Goal: Transaction & Acquisition: Purchase product/service

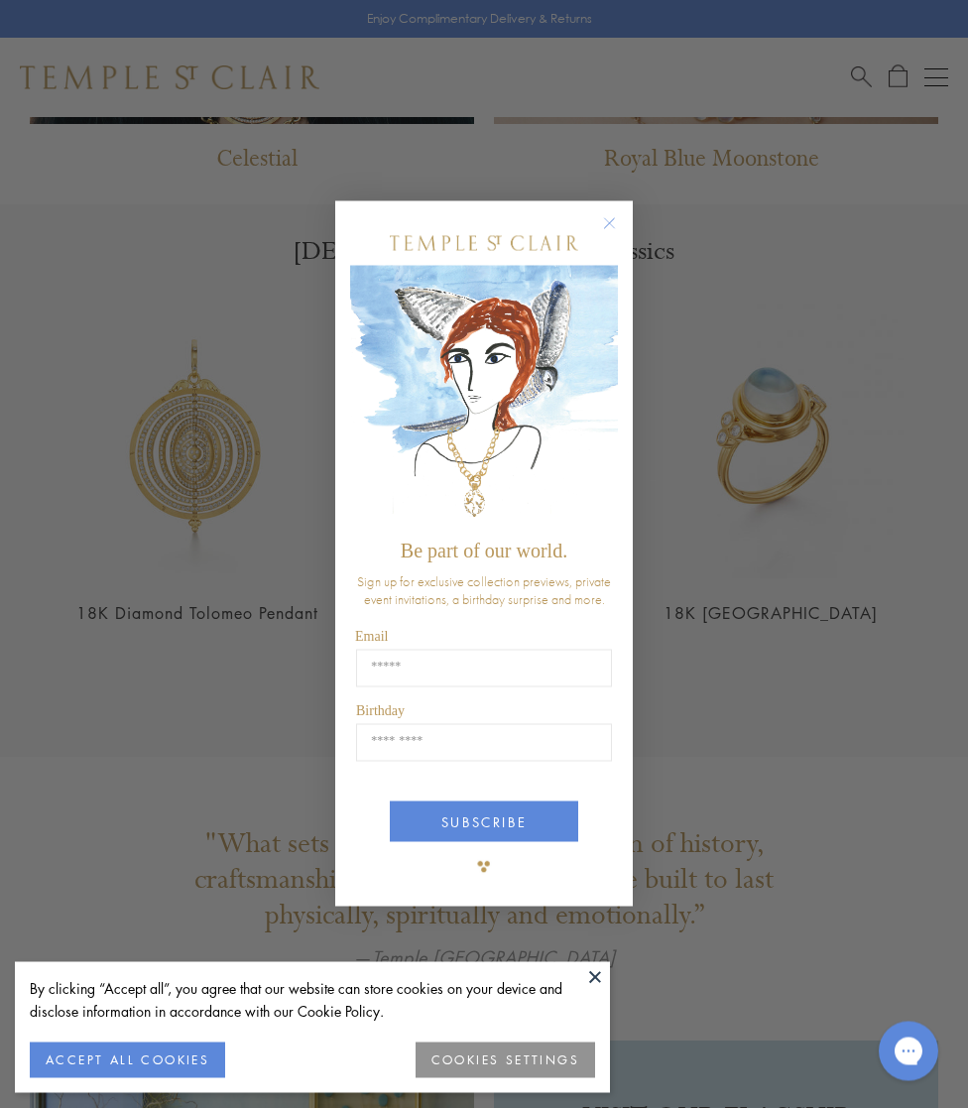
scroll to position [1705, 0]
click at [609, 230] on circle "Close dialog" at bounding box center [610, 223] width 24 height 24
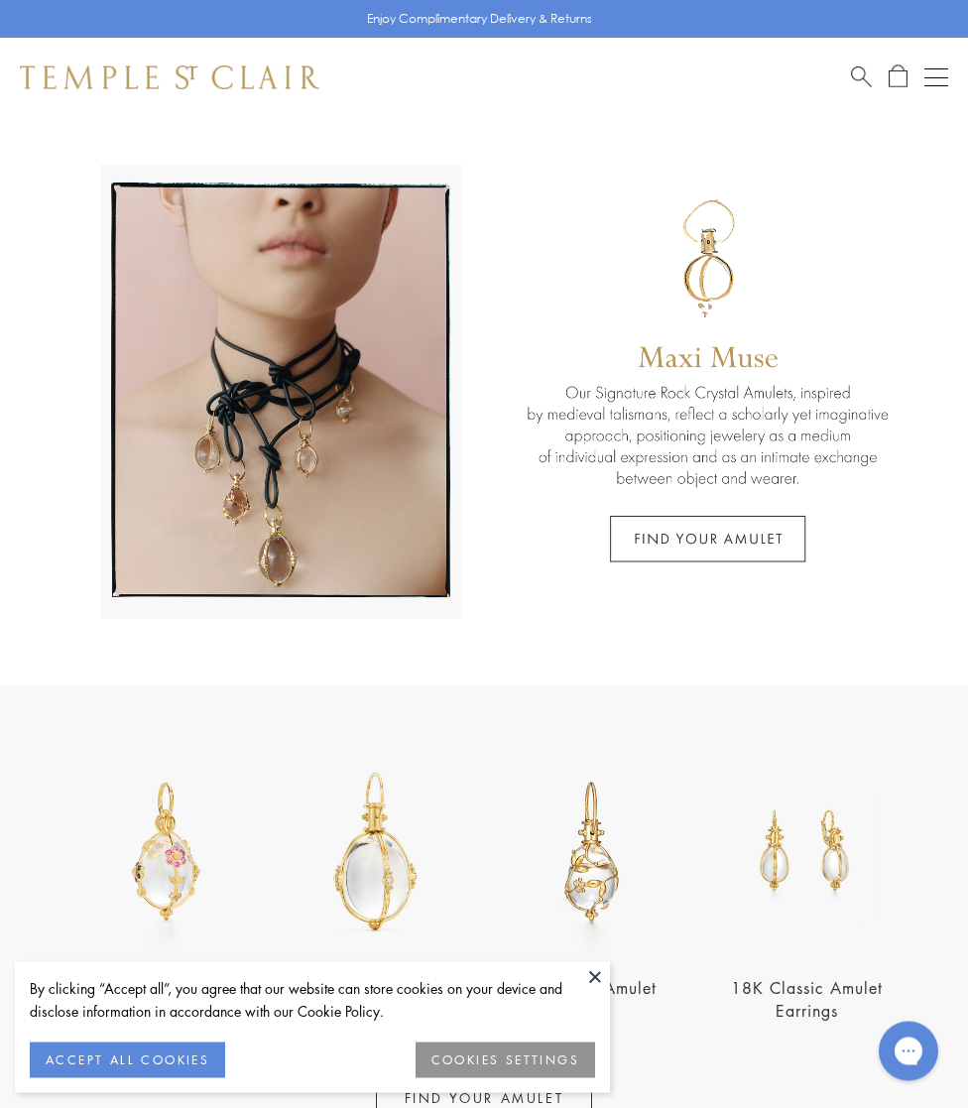
scroll to position [0, 0]
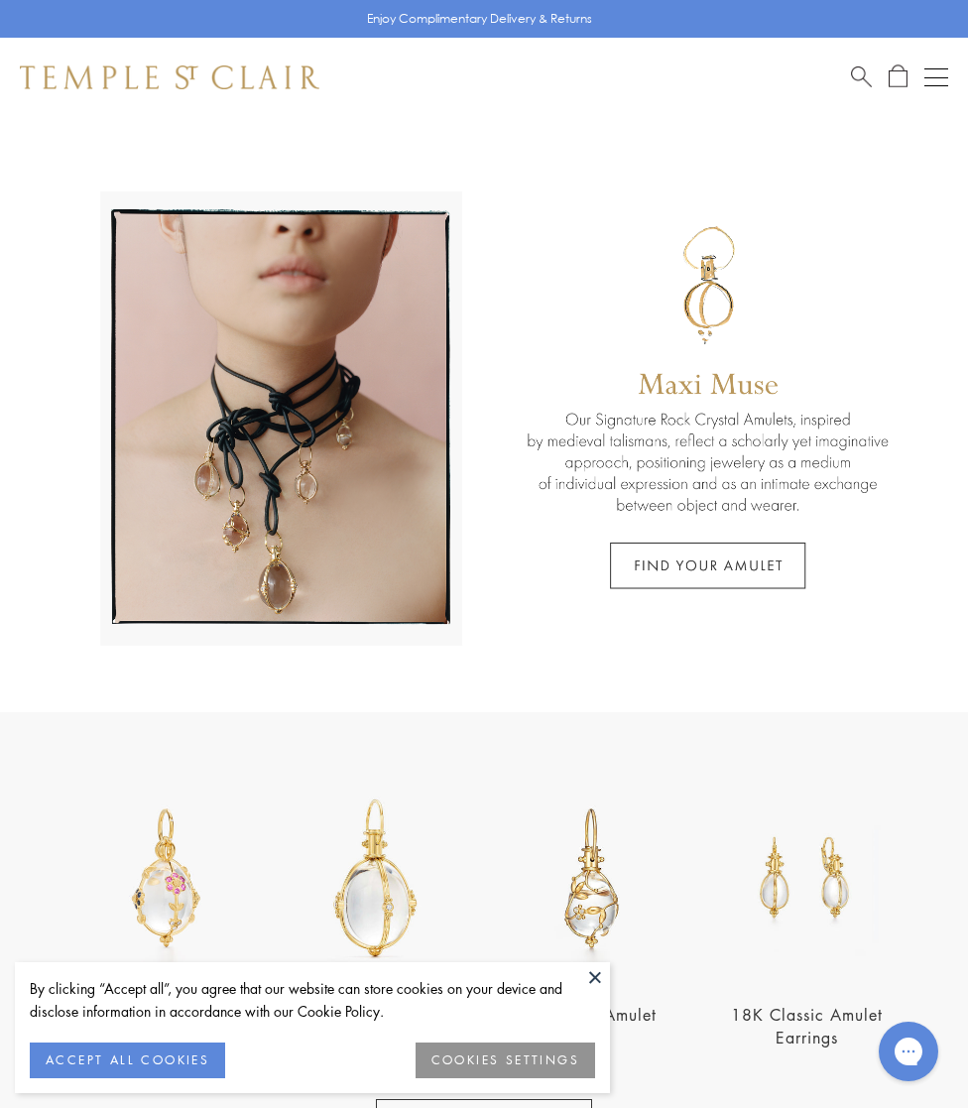
click at [934, 78] on button "Open navigation" at bounding box center [937, 77] width 24 height 24
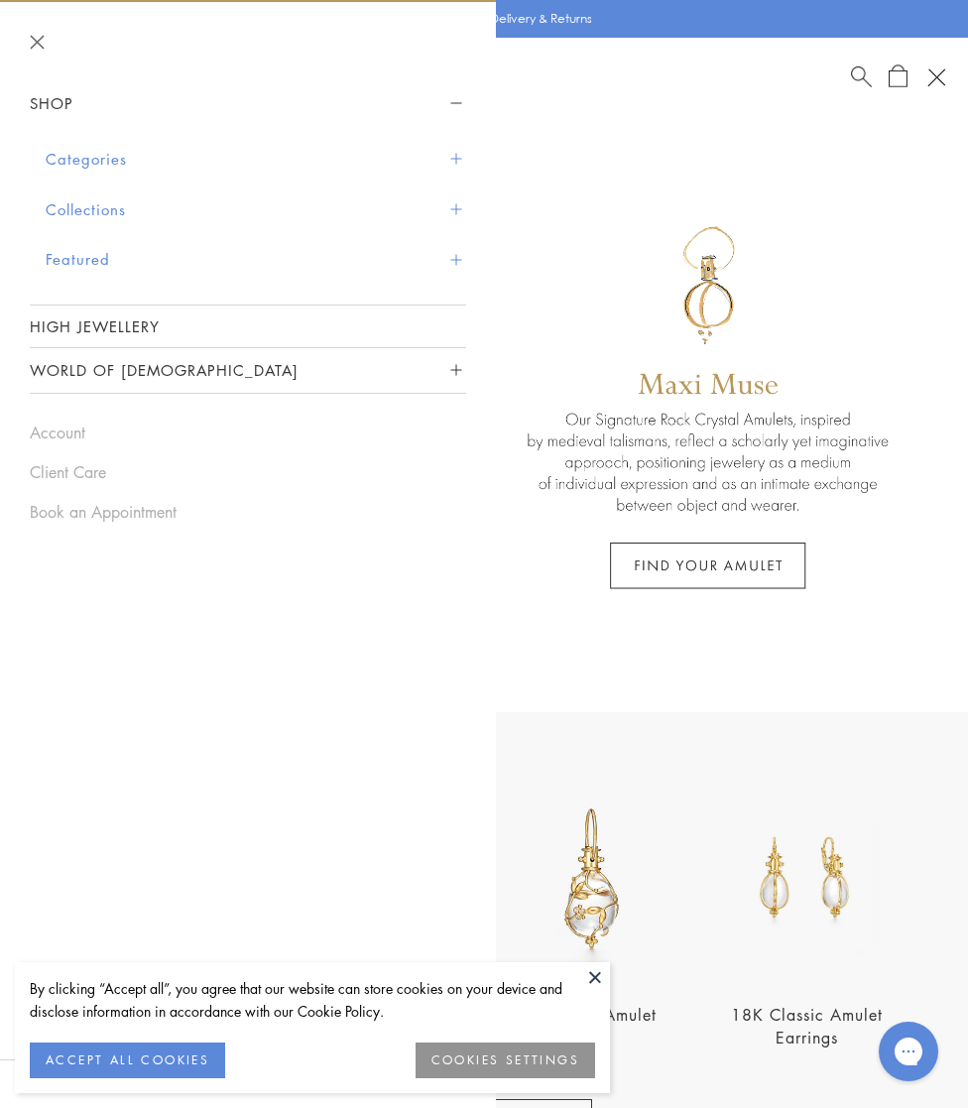
click at [455, 156] on span "Sidebar navigation" at bounding box center [455, 159] width 11 height 11
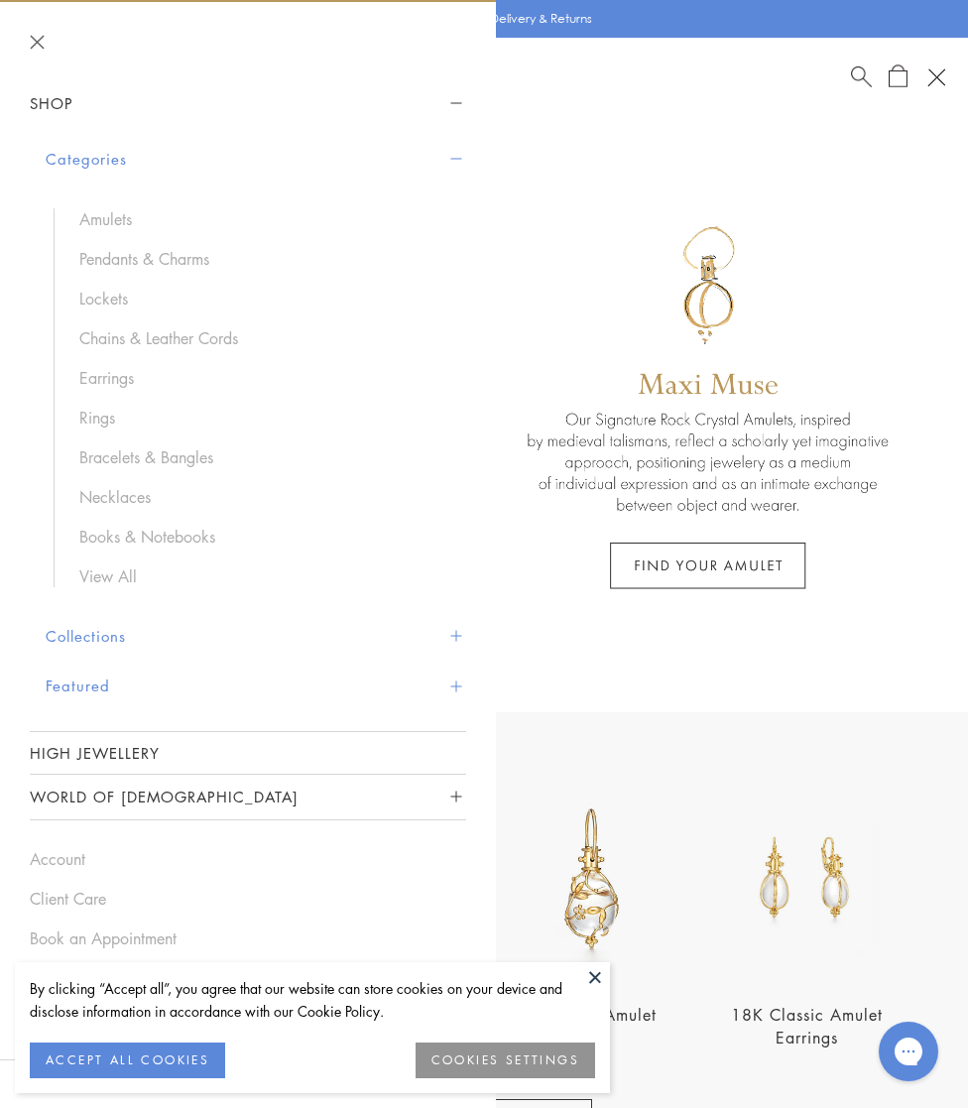
click at [113, 416] on link "Rings" at bounding box center [262, 418] width 367 height 22
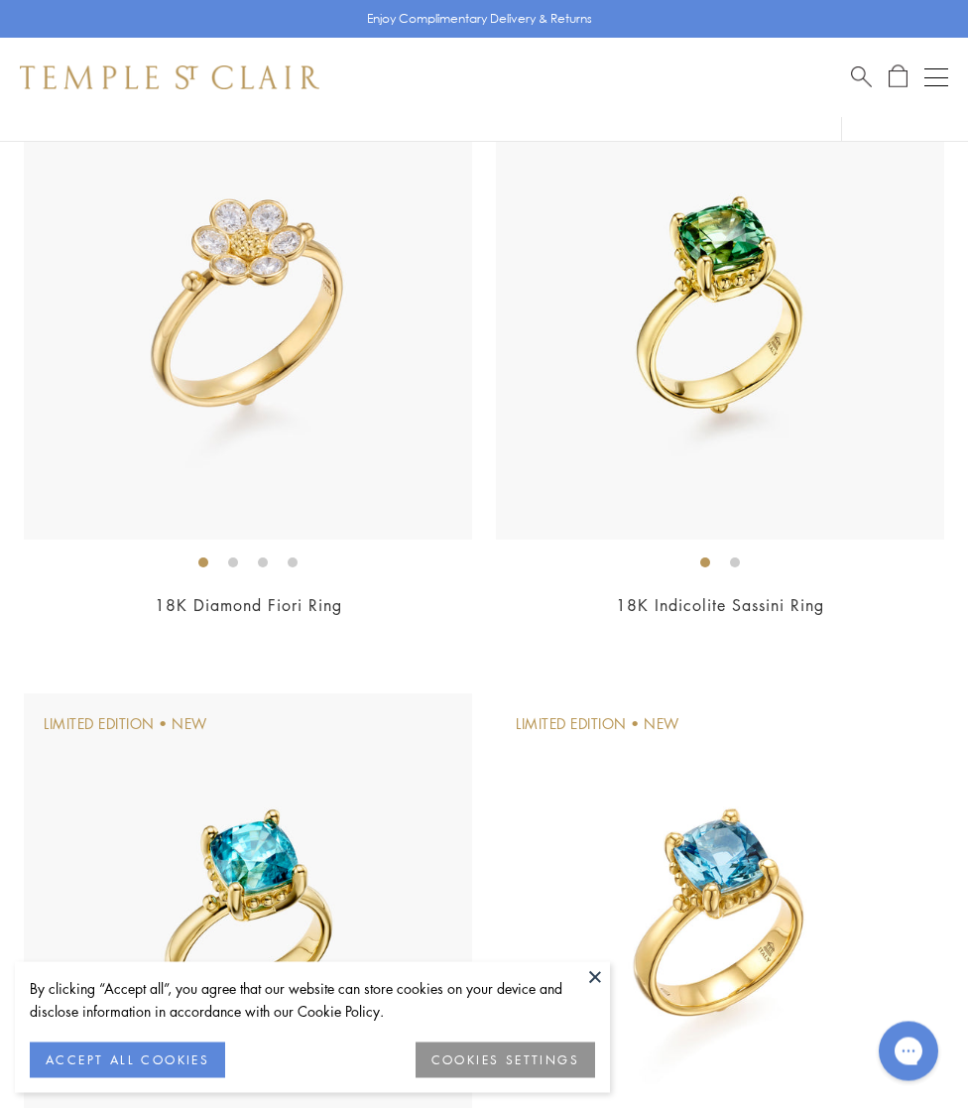
scroll to position [269, 0]
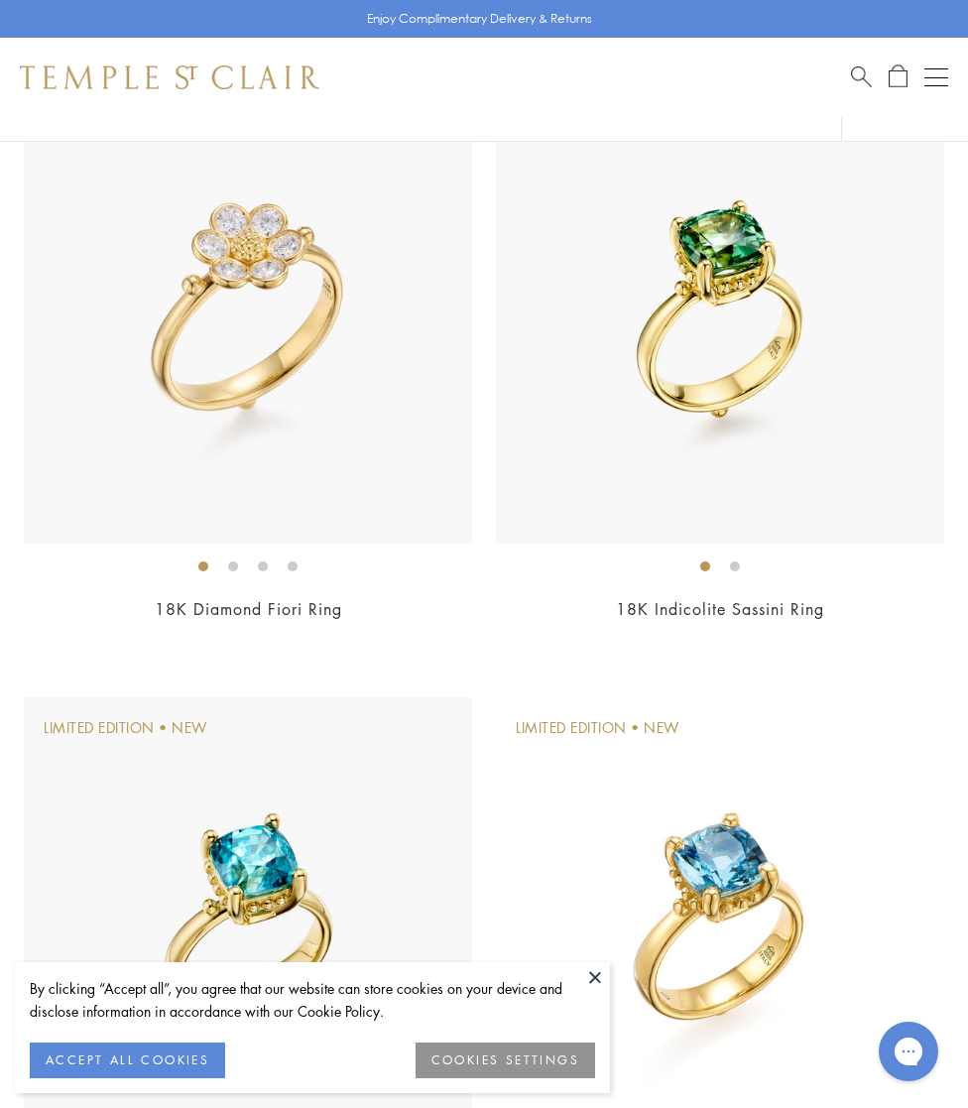
click at [228, 562] on li at bounding box center [233, 567] width 10 height 10
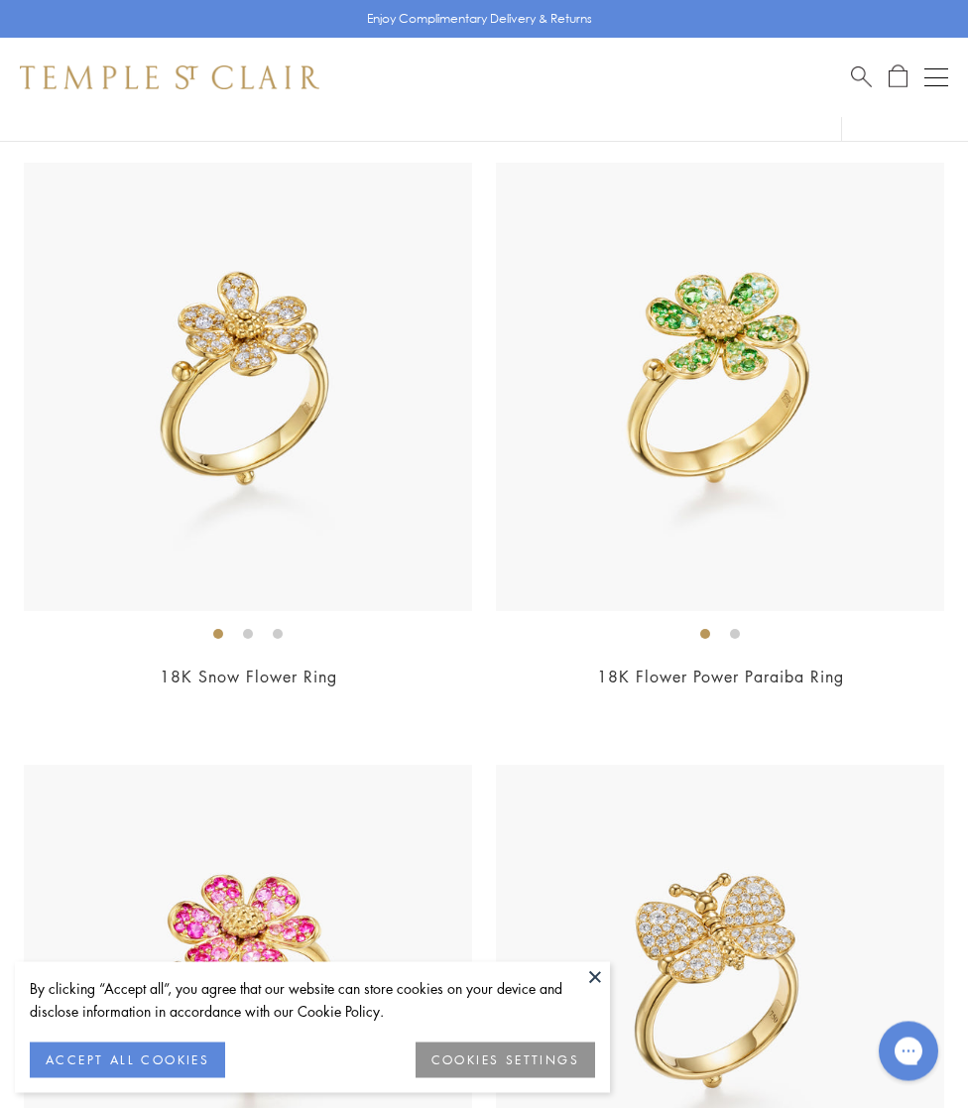
scroll to position [5020, 0]
click at [731, 338] on img at bounding box center [720, 386] width 448 height 448
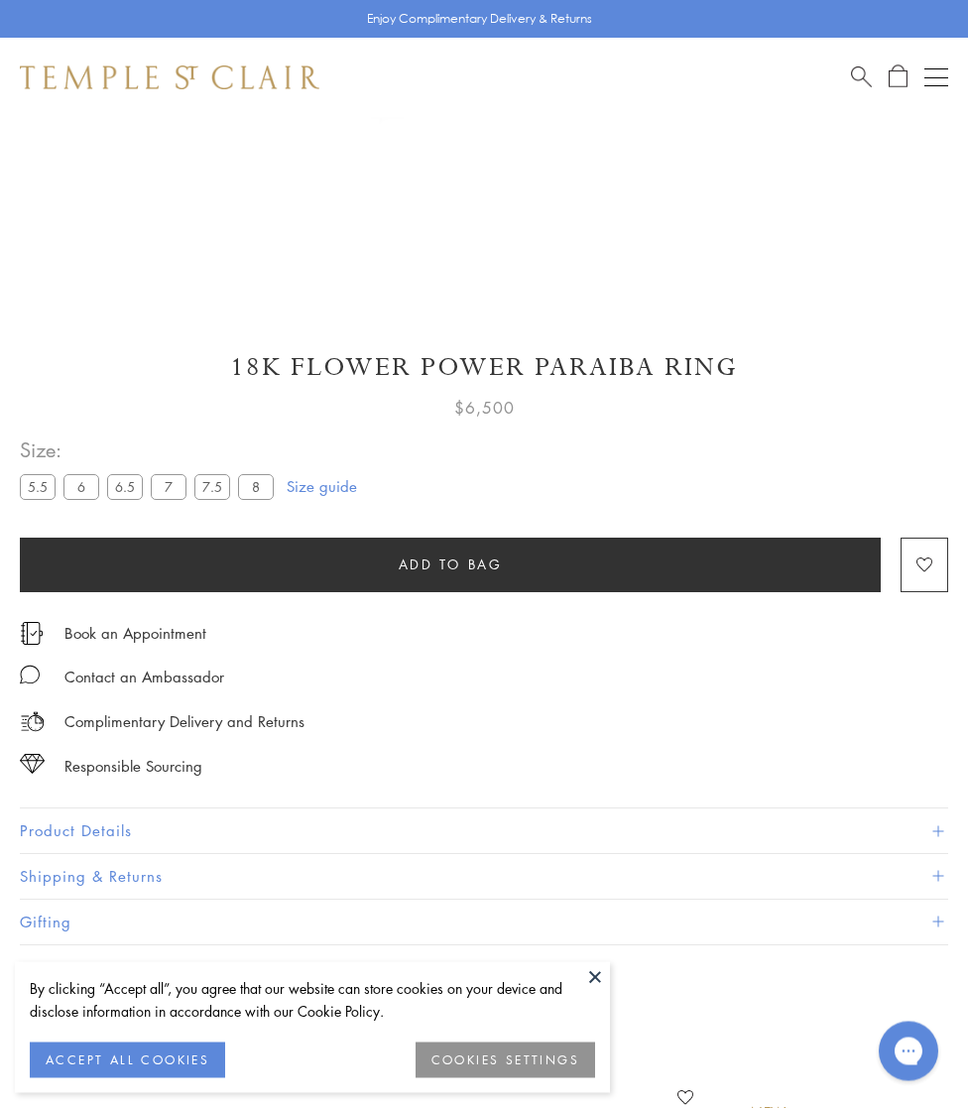
scroll to position [811, 0]
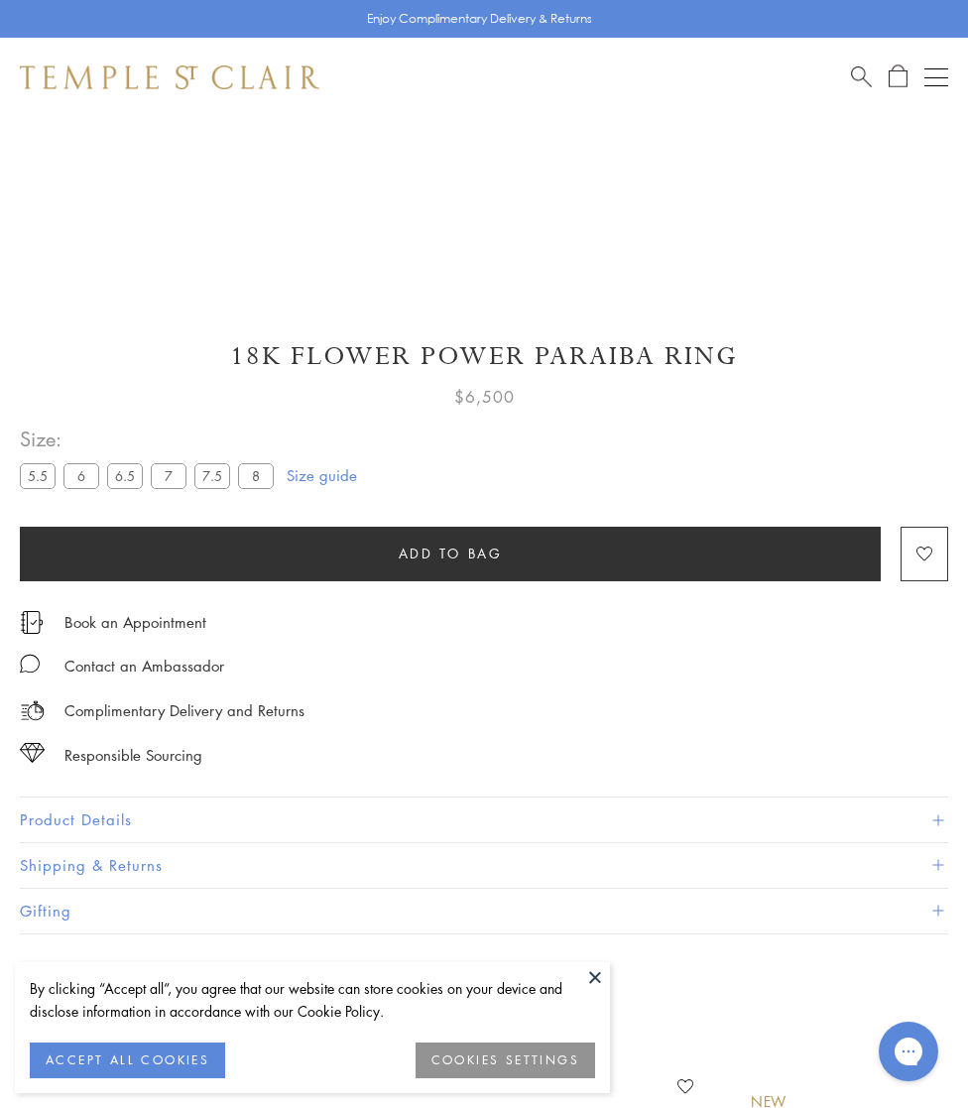
click at [587, 992] on button at bounding box center [595, 977] width 30 height 30
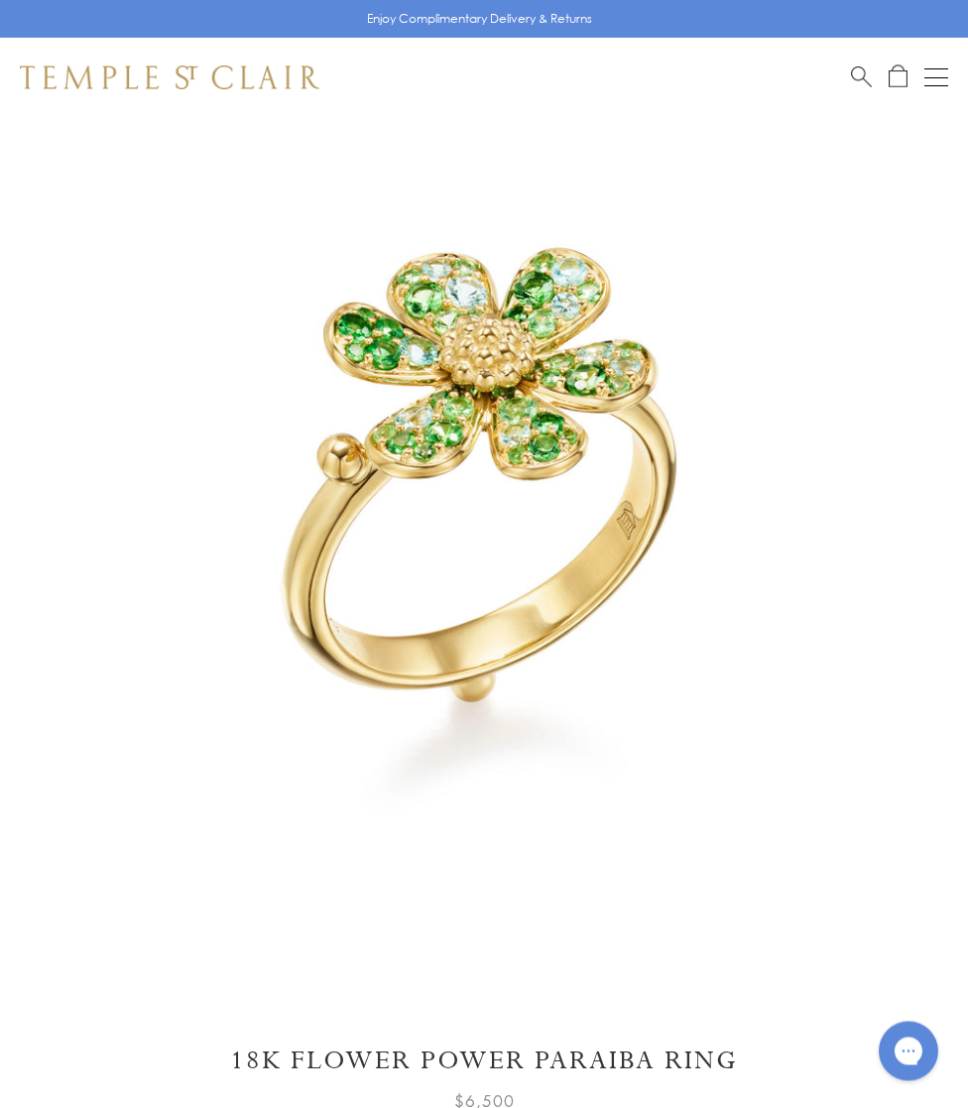
scroll to position [42, 0]
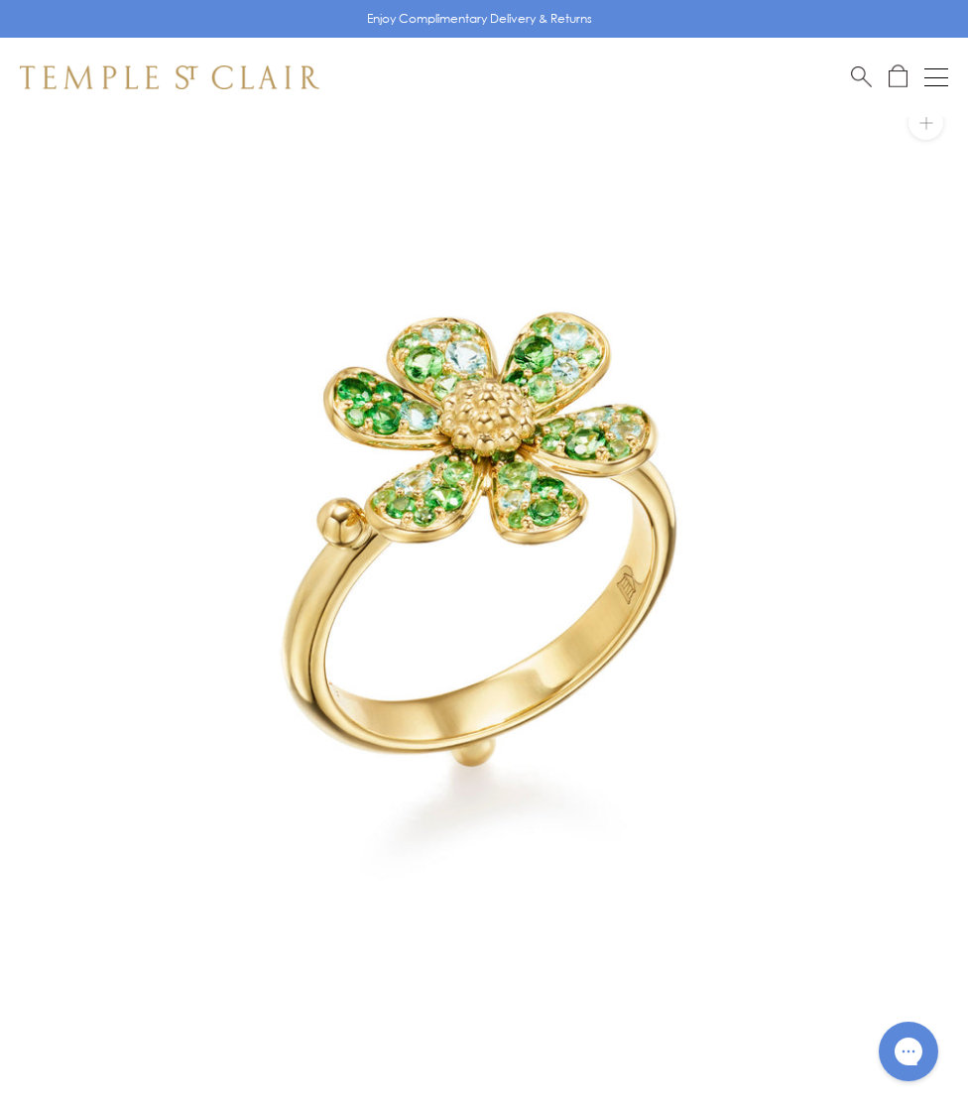
click at [516, 498] on img at bounding box center [484, 559] width 968 height 968
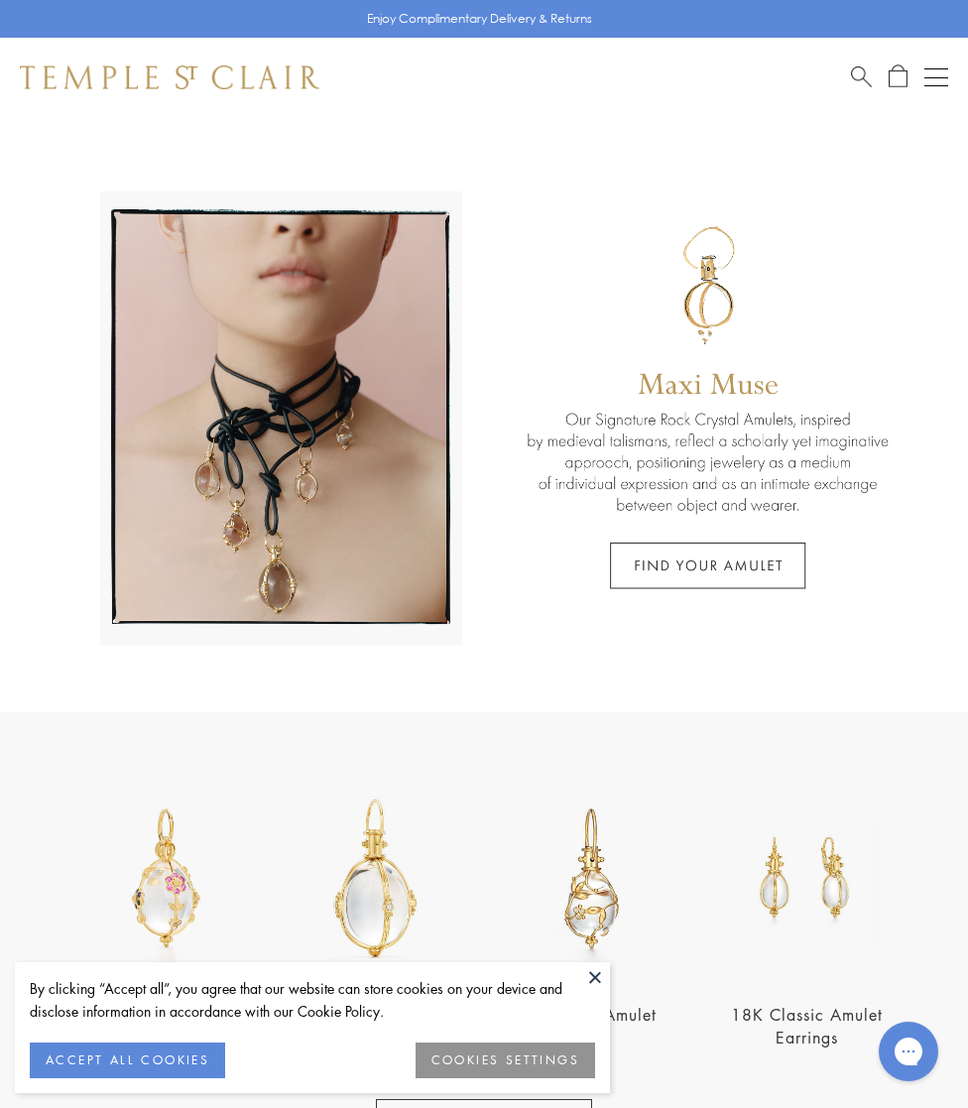
click at [946, 68] on div "Open navigation" at bounding box center [937, 68] width 24 height 1
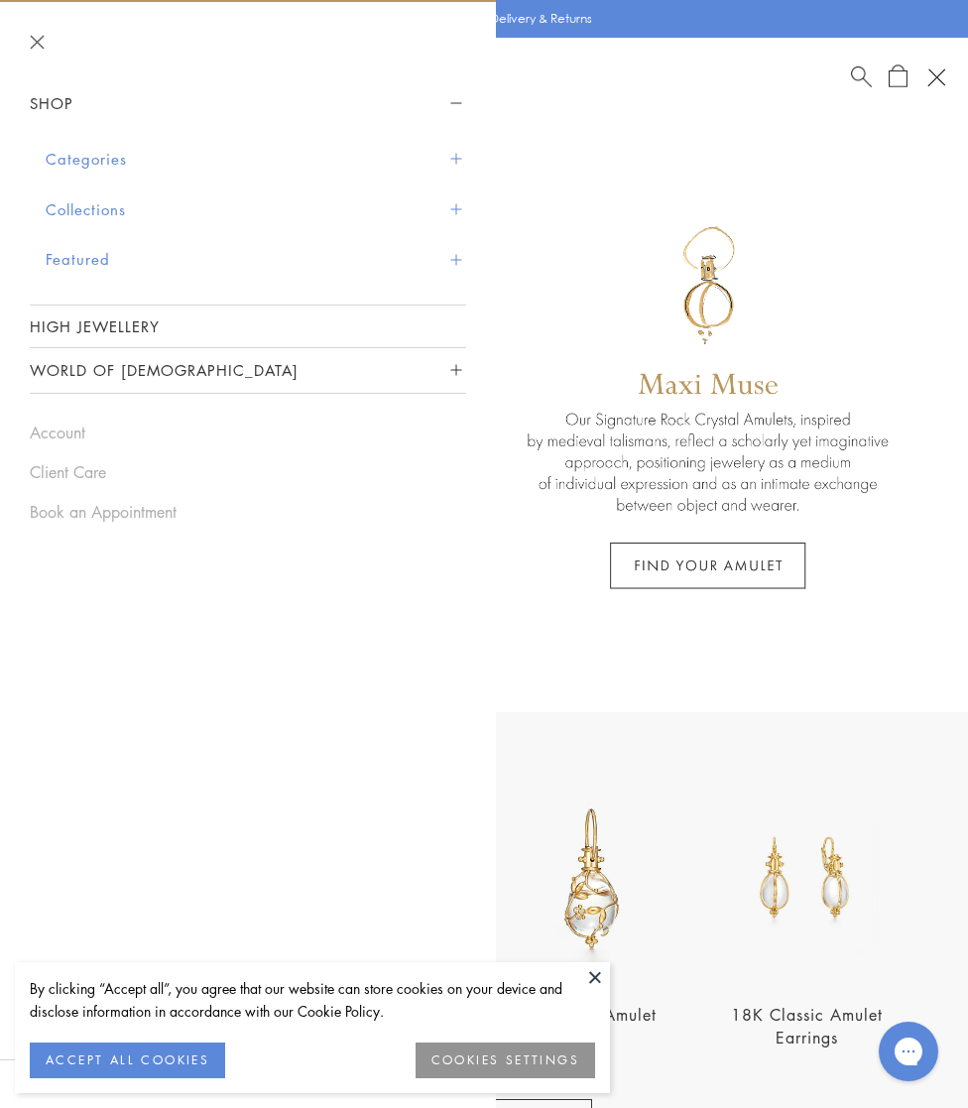
click at [462, 162] on button "Categories" at bounding box center [256, 159] width 421 height 51
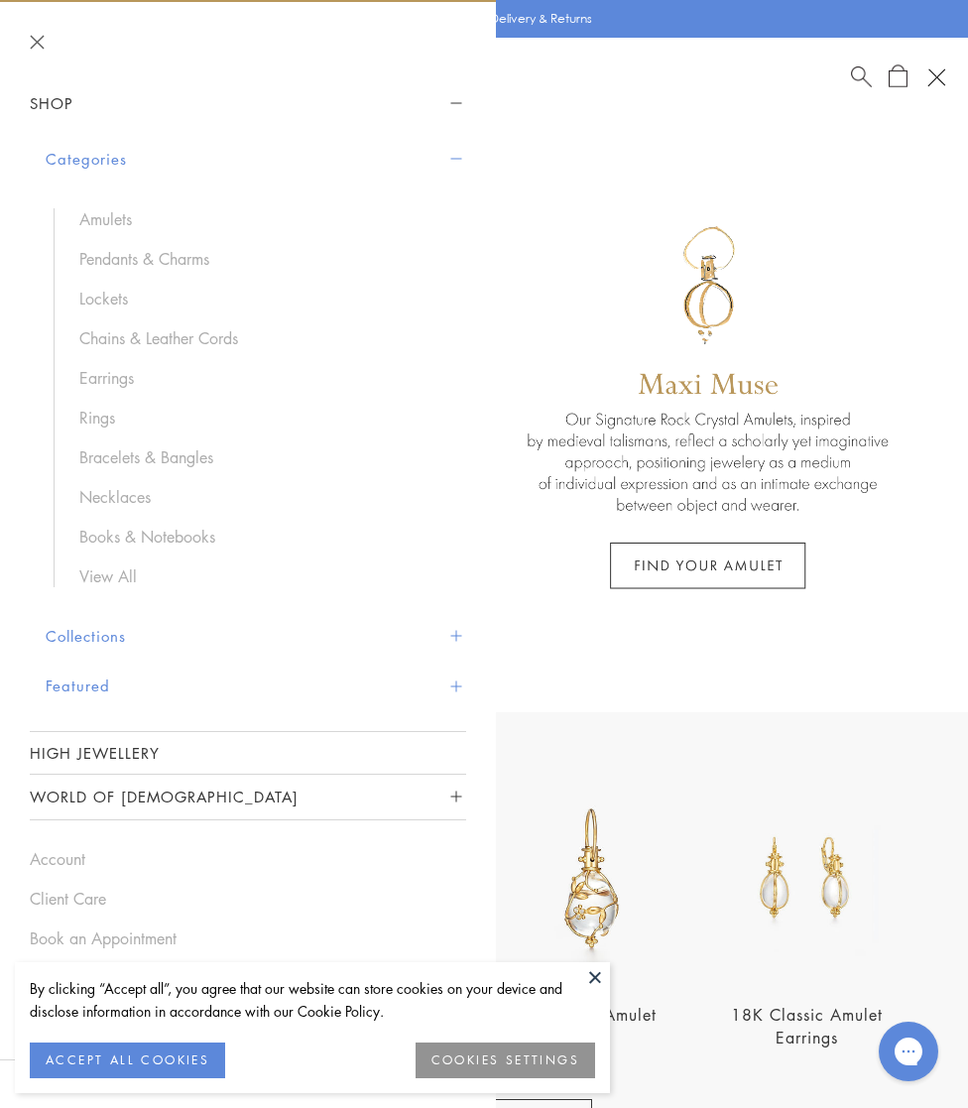
click at [114, 422] on link "Rings" at bounding box center [262, 418] width 367 height 22
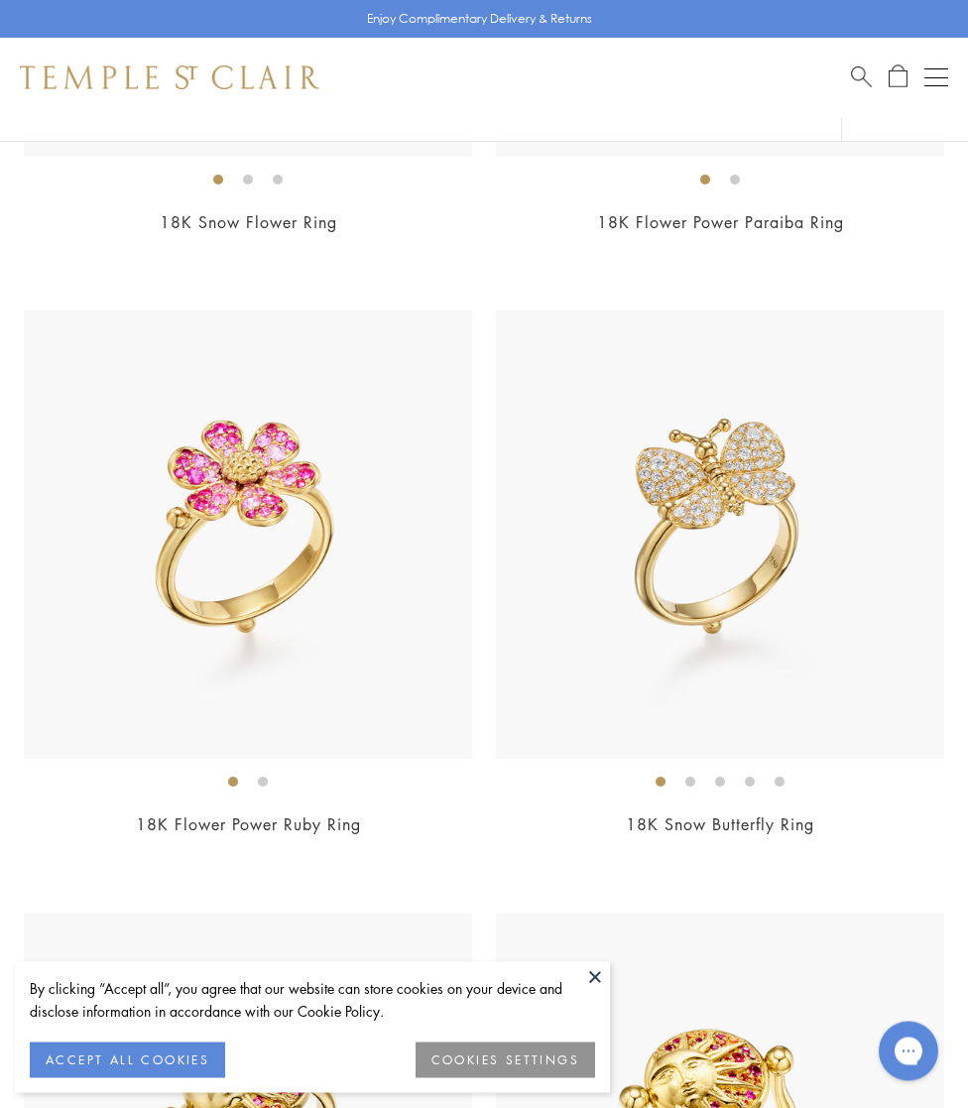
scroll to position [5473, 0]
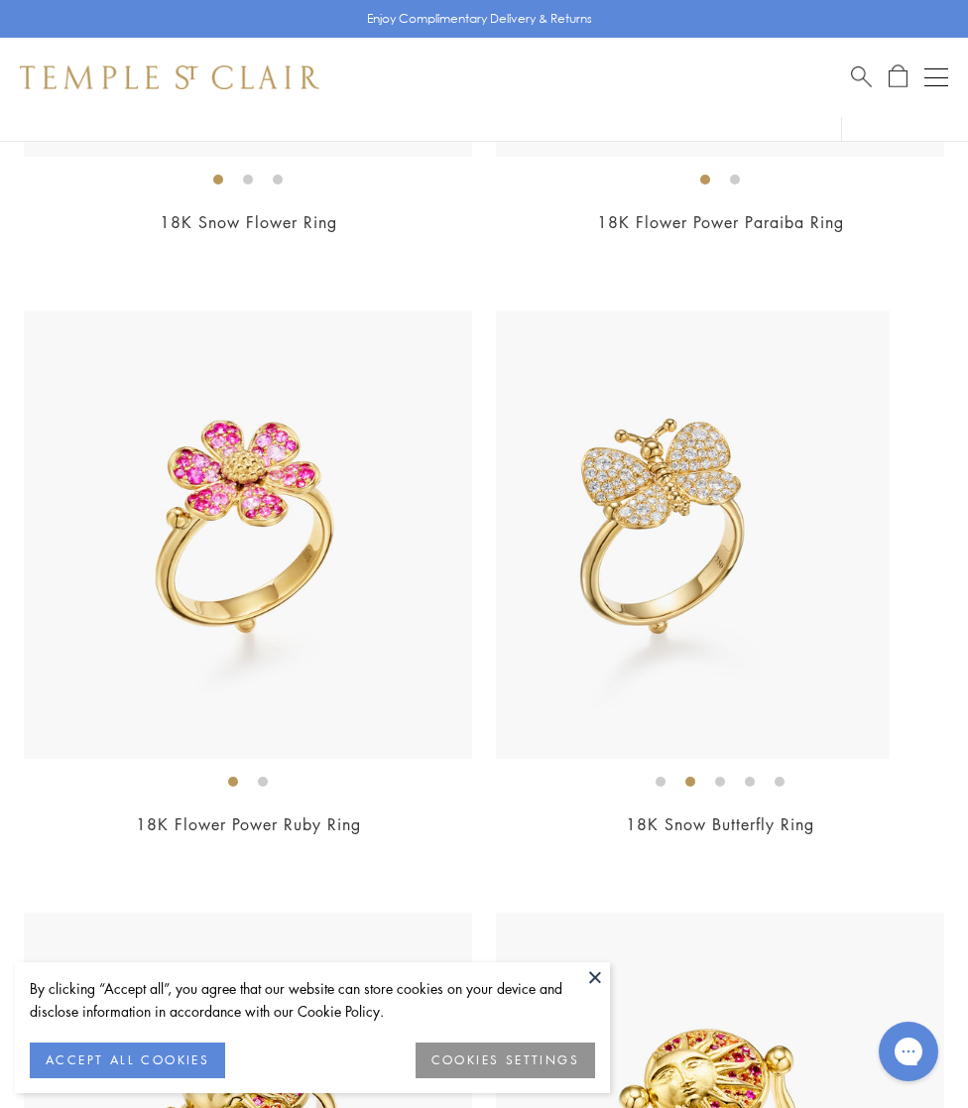
click at [692, 777] on li at bounding box center [691, 782] width 10 height 10
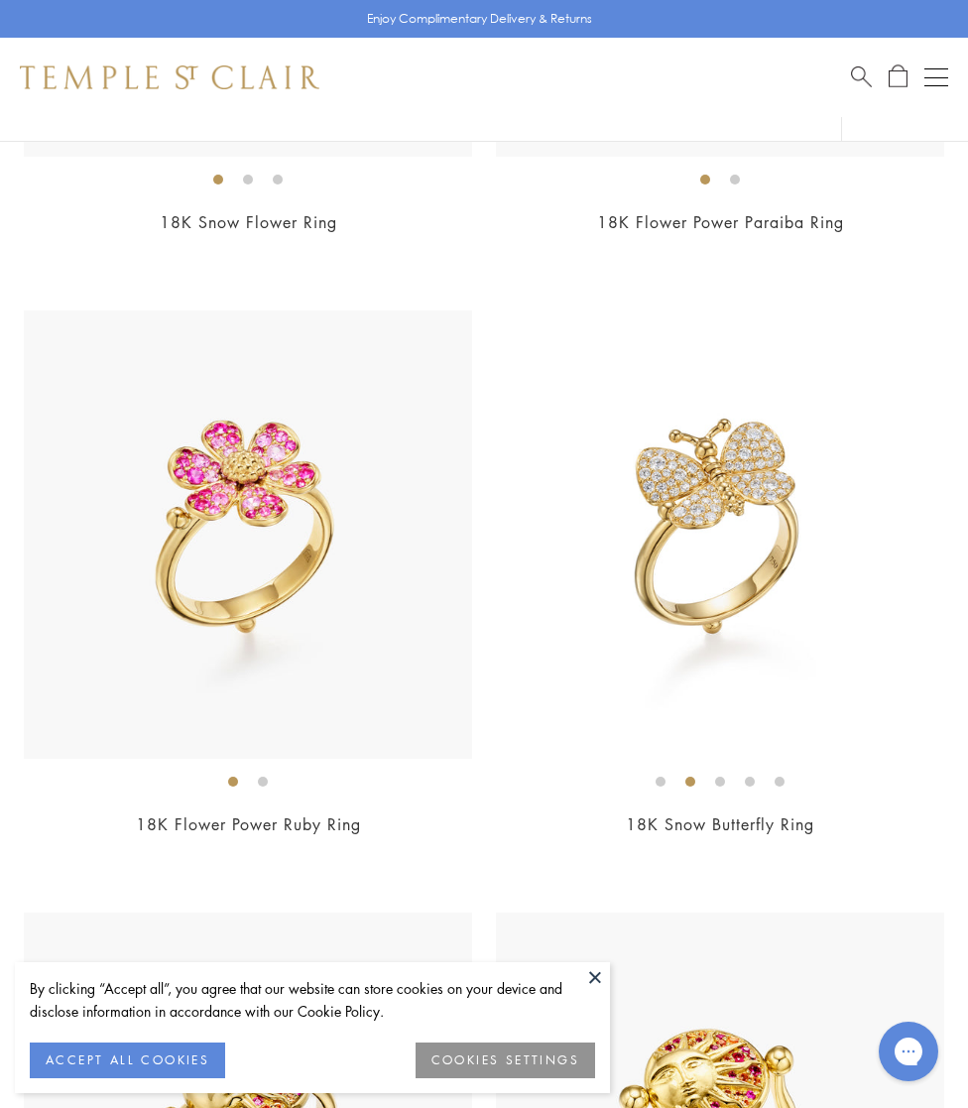
click at [719, 777] on li at bounding box center [720, 782] width 10 height 10
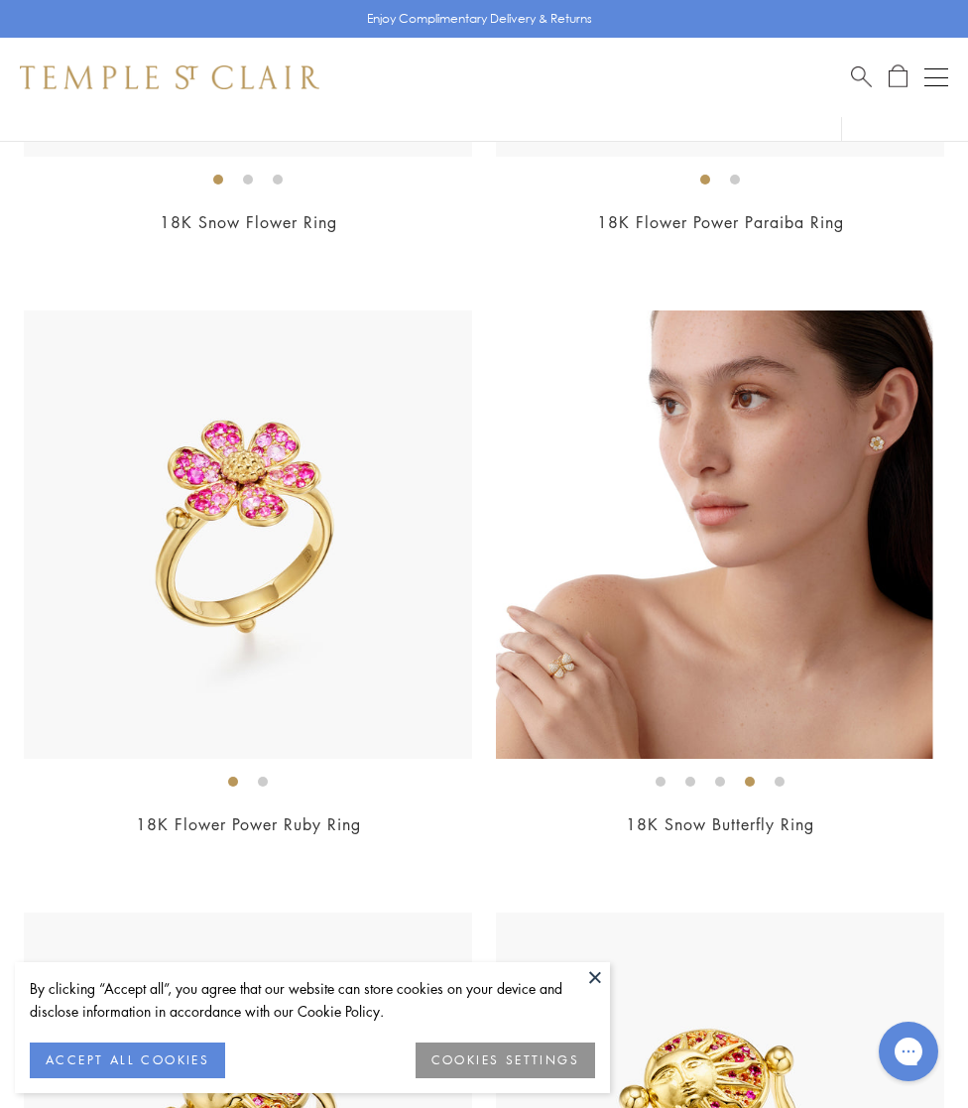
click at [747, 777] on li at bounding box center [750, 782] width 10 height 10
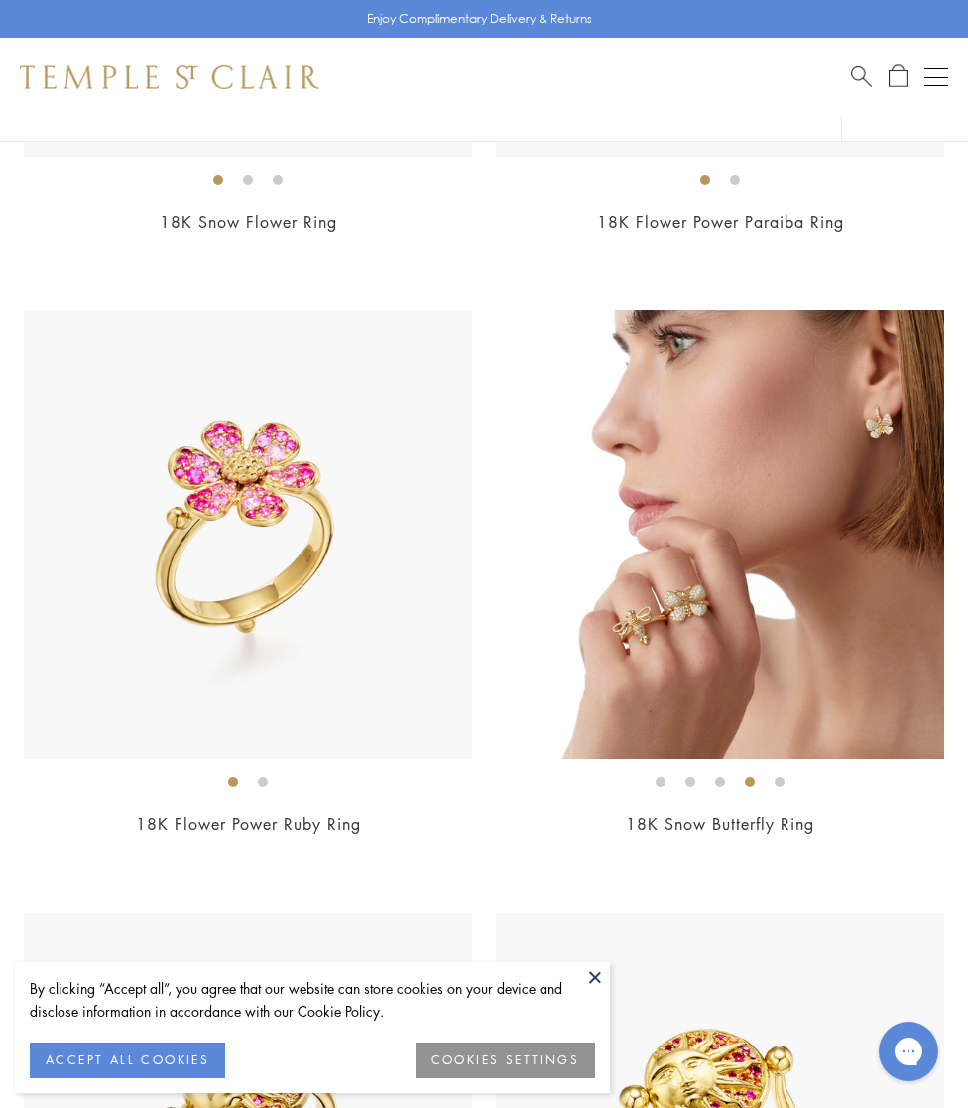
click at [775, 778] on li at bounding box center [780, 782] width 10 height 10
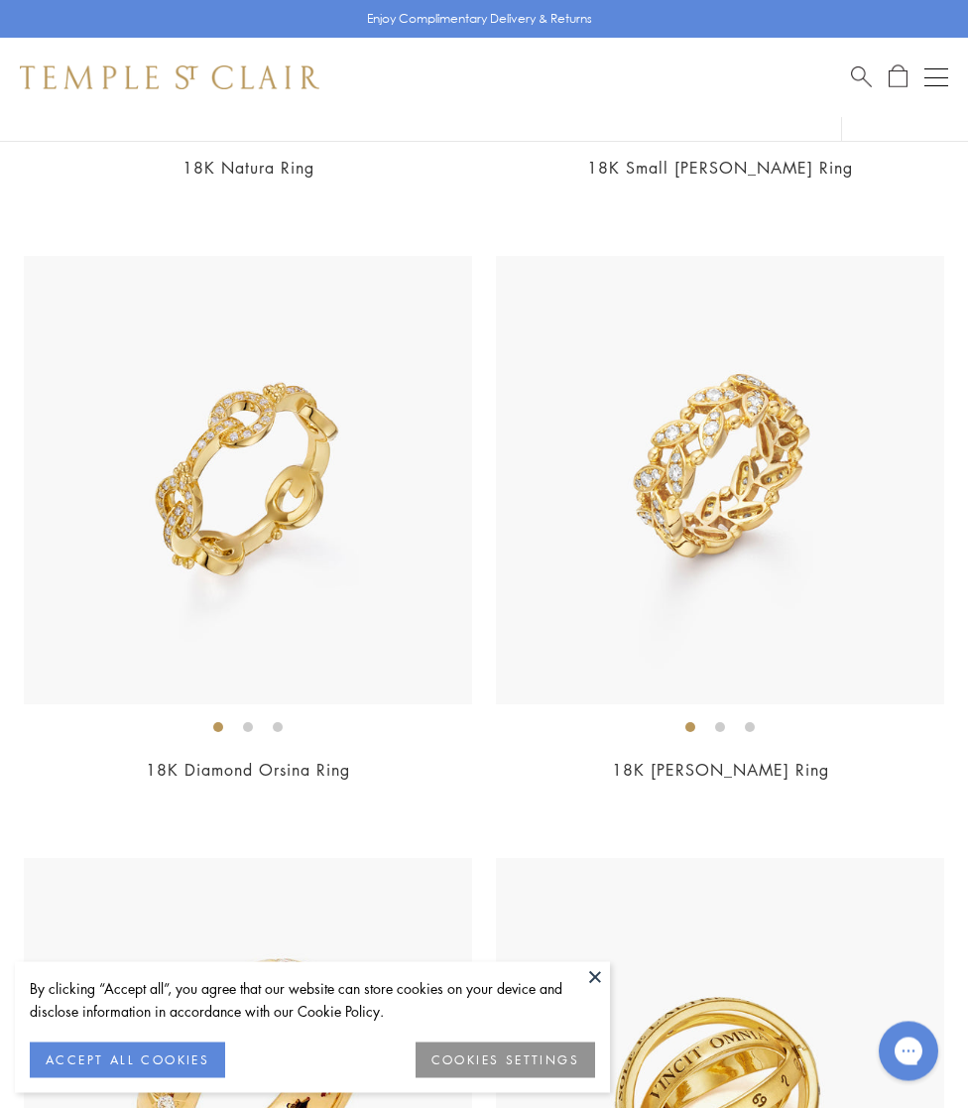
scroll to position [9744, 0]
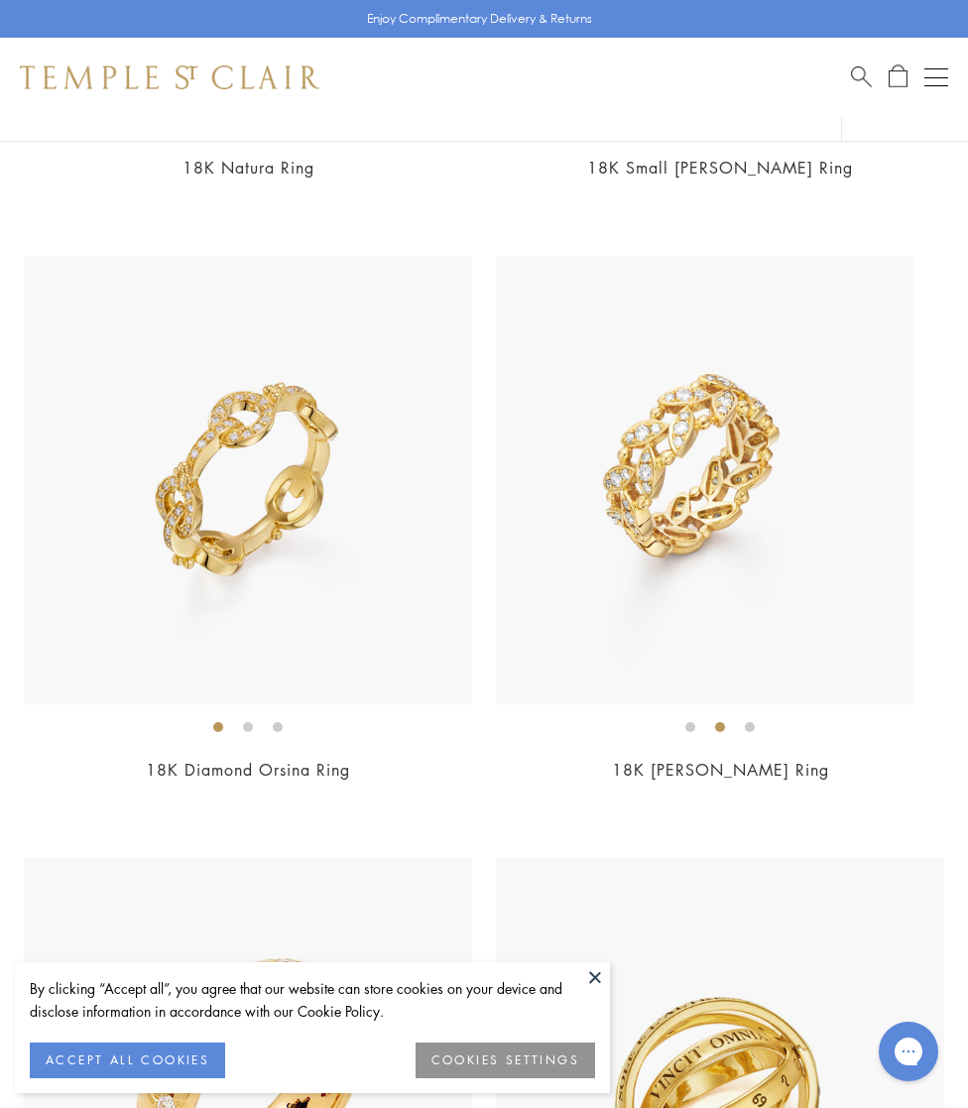
click at [719, 722] on li at bounding box center [720, 727] width 10 height 10
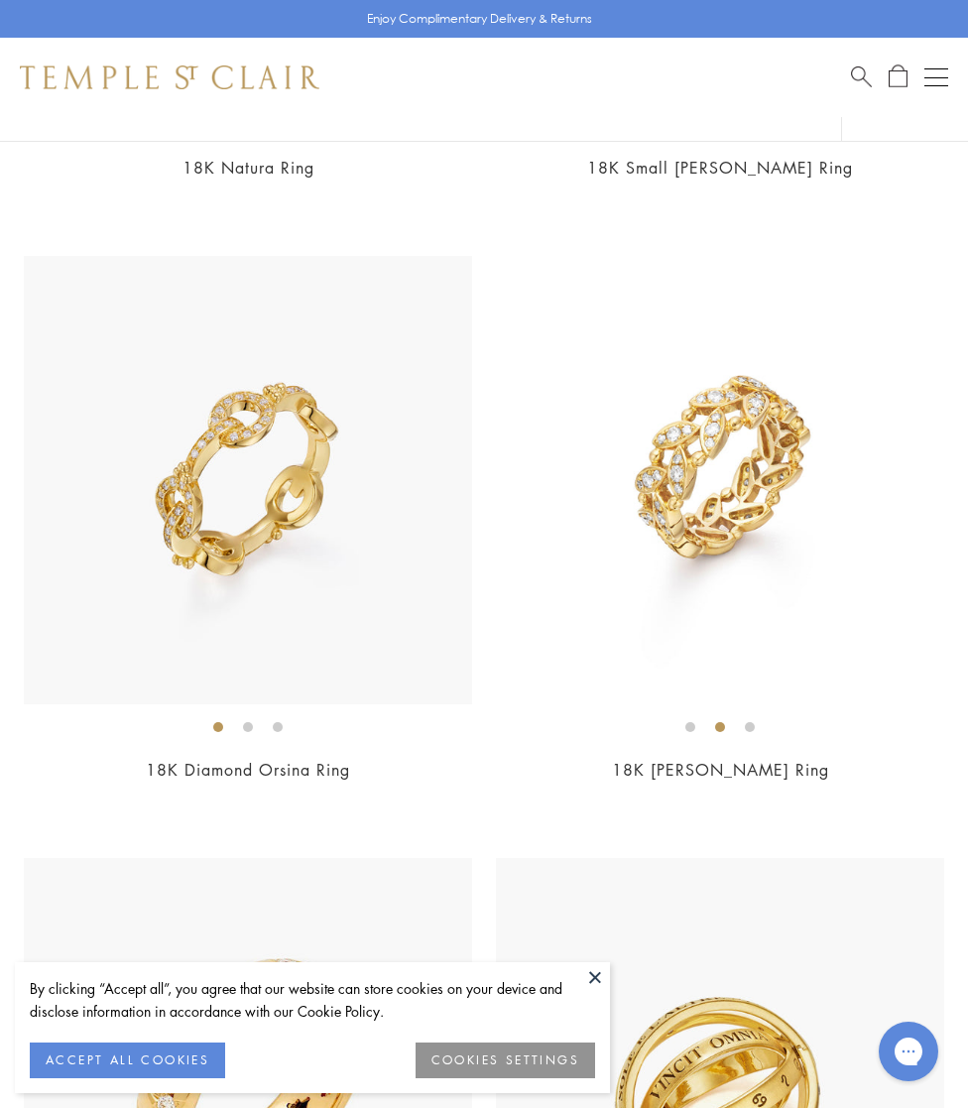
click at [753, 722] on li at bounding box center [750, 727] width 10 height 10
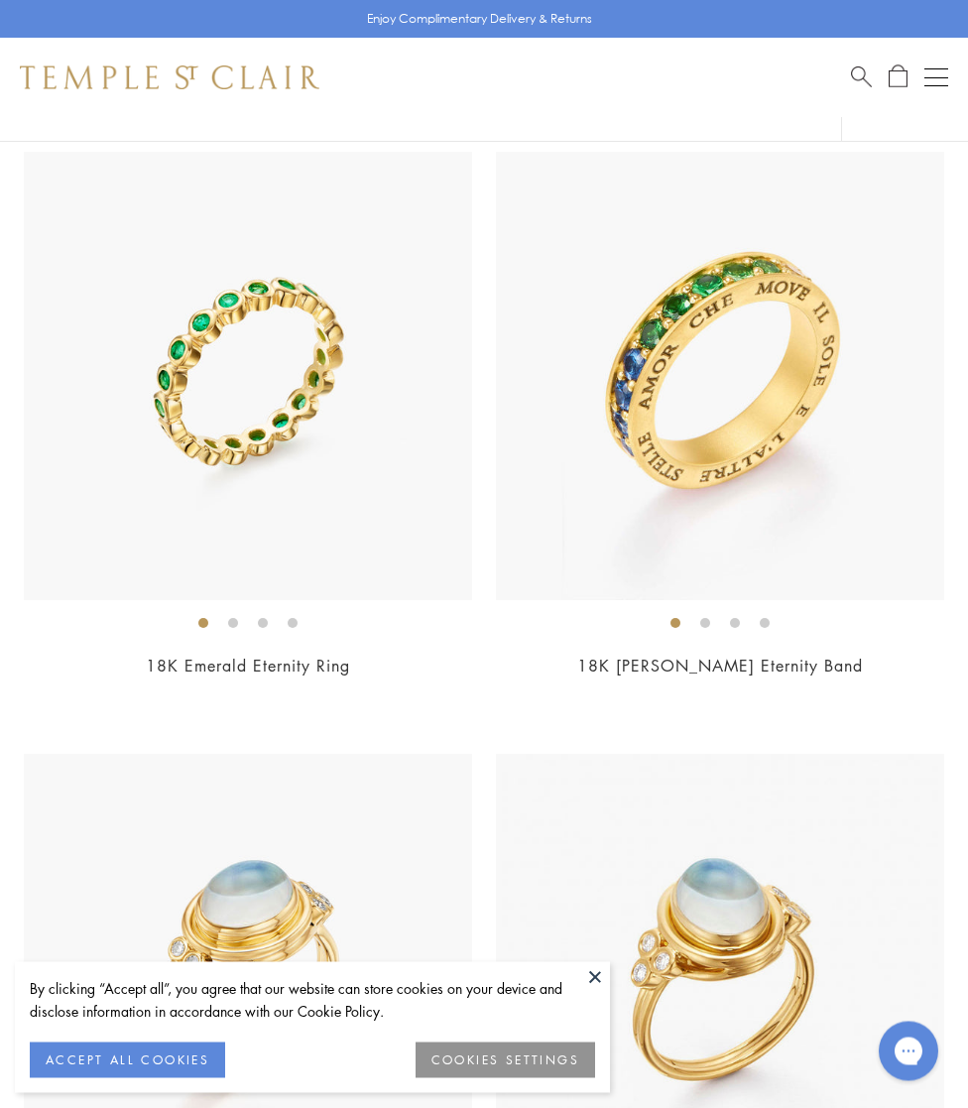
scroll to position [13461, 0]
click at [230, 618] on li at bounding box center [233, 623] width 10 height 10
click at [265, 618] on li at bounding box center [263, 623] width 10 height 10
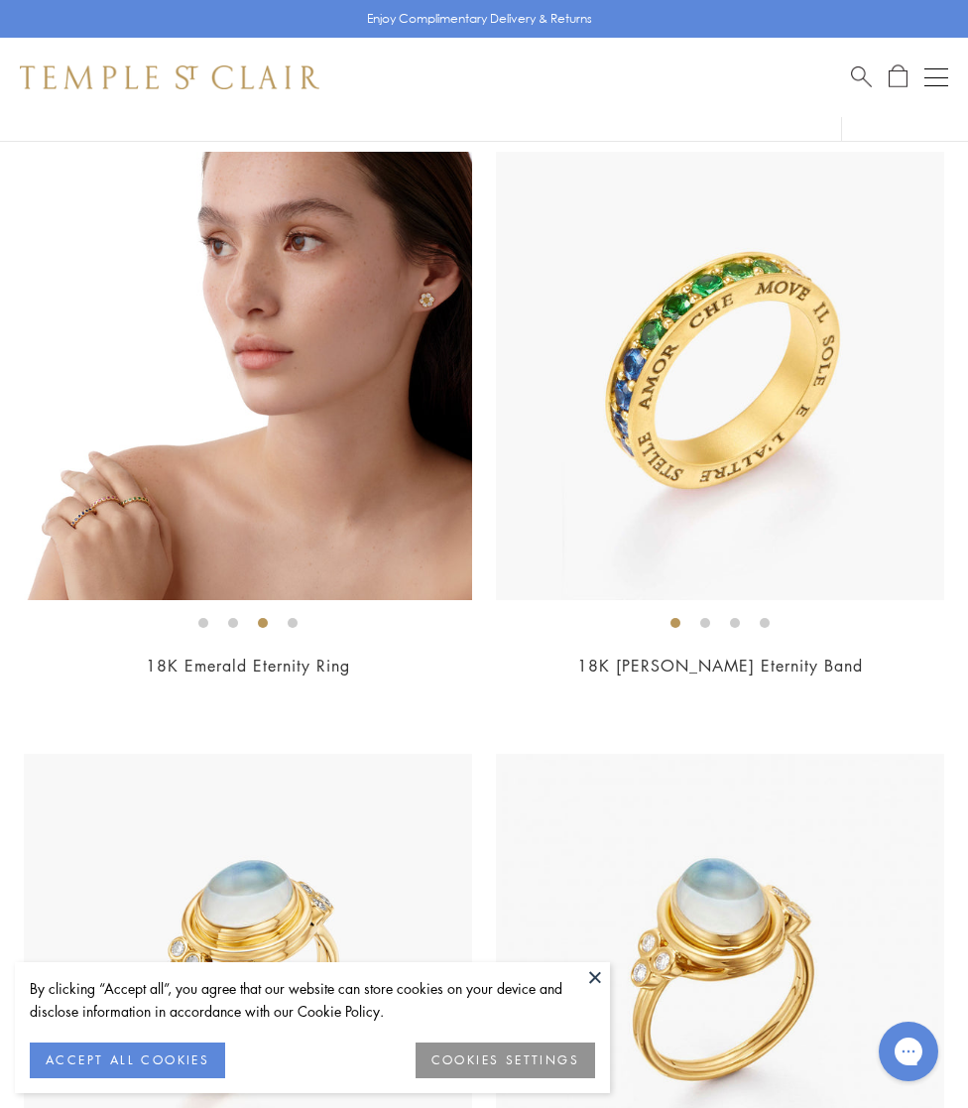
click at [298, 618] on li at bounding box center [293, 623] width 10 height 10
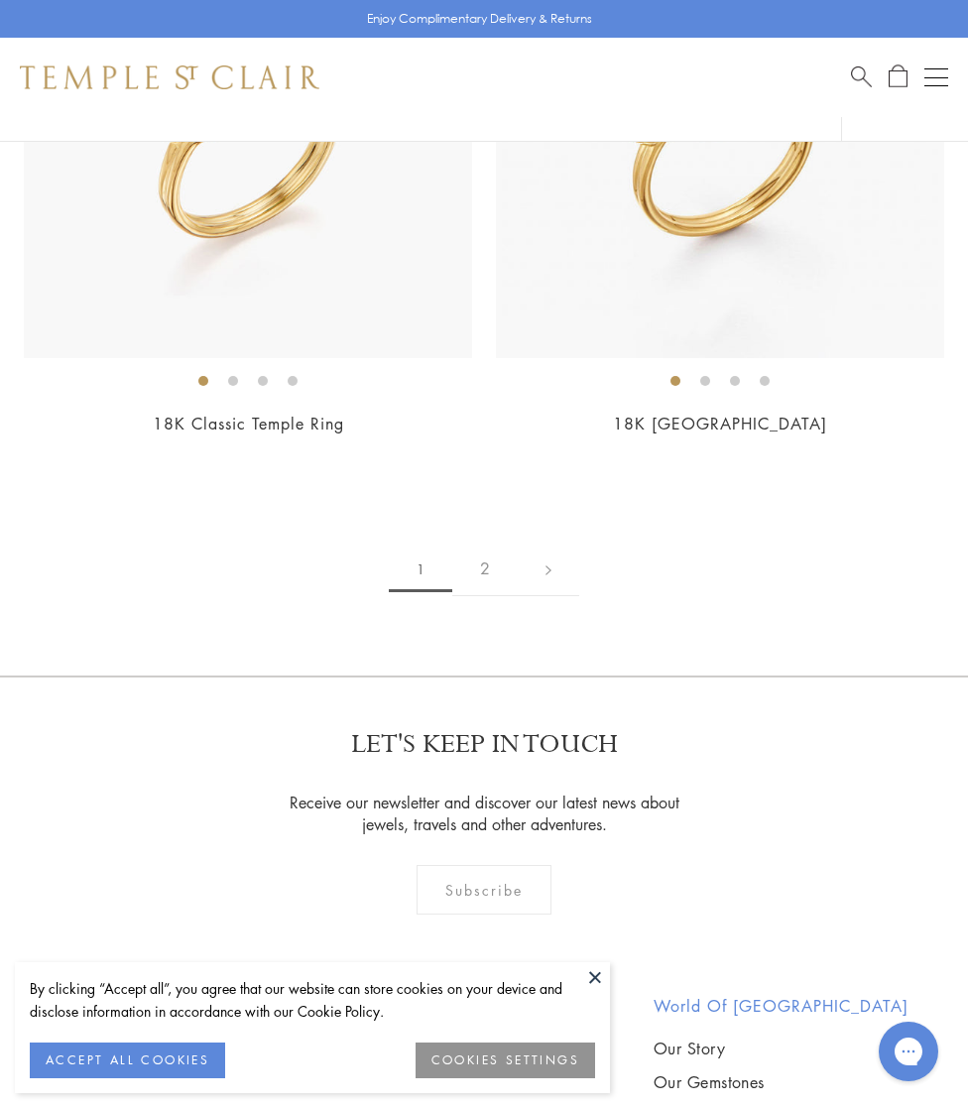
scroll to position [14284, 0]
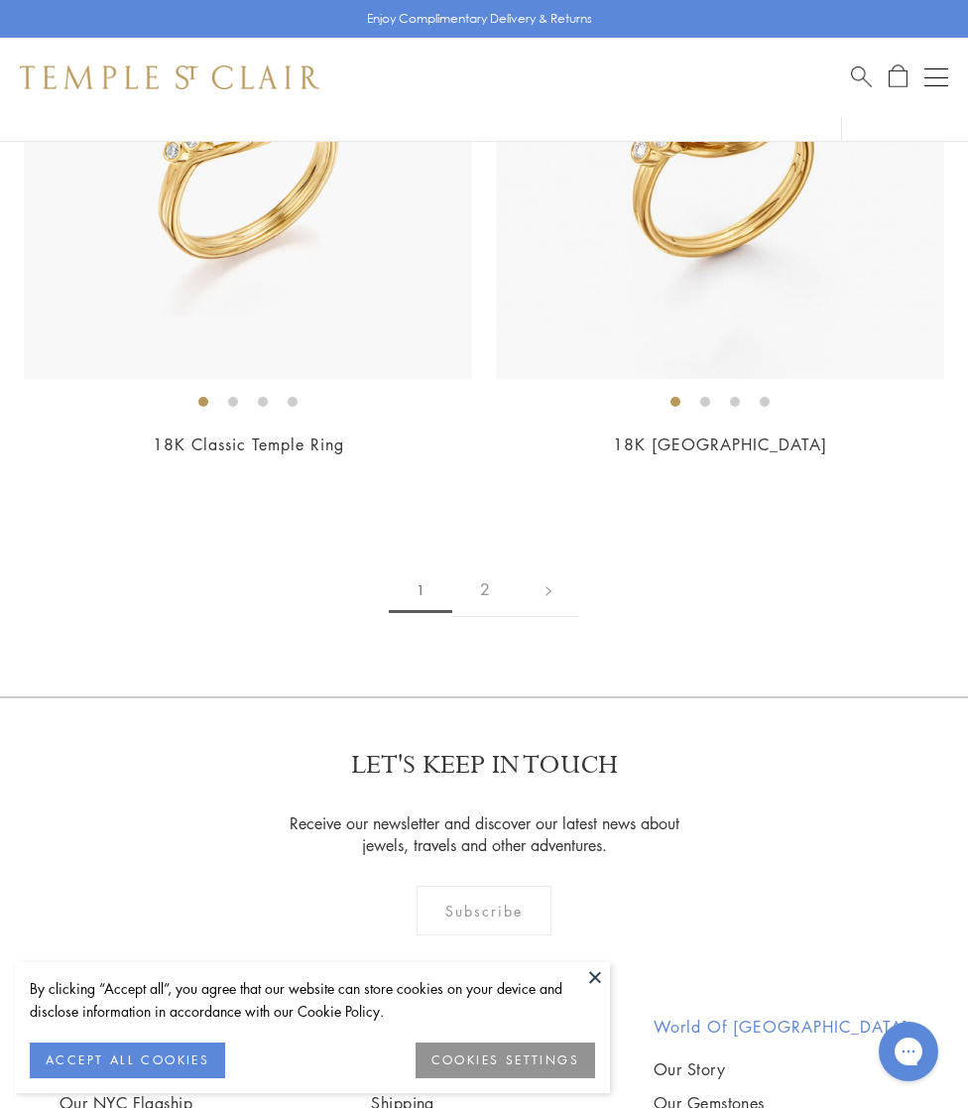
click at [488, 563] on link "2" at bounding box center [484, 590] width 65 height 55
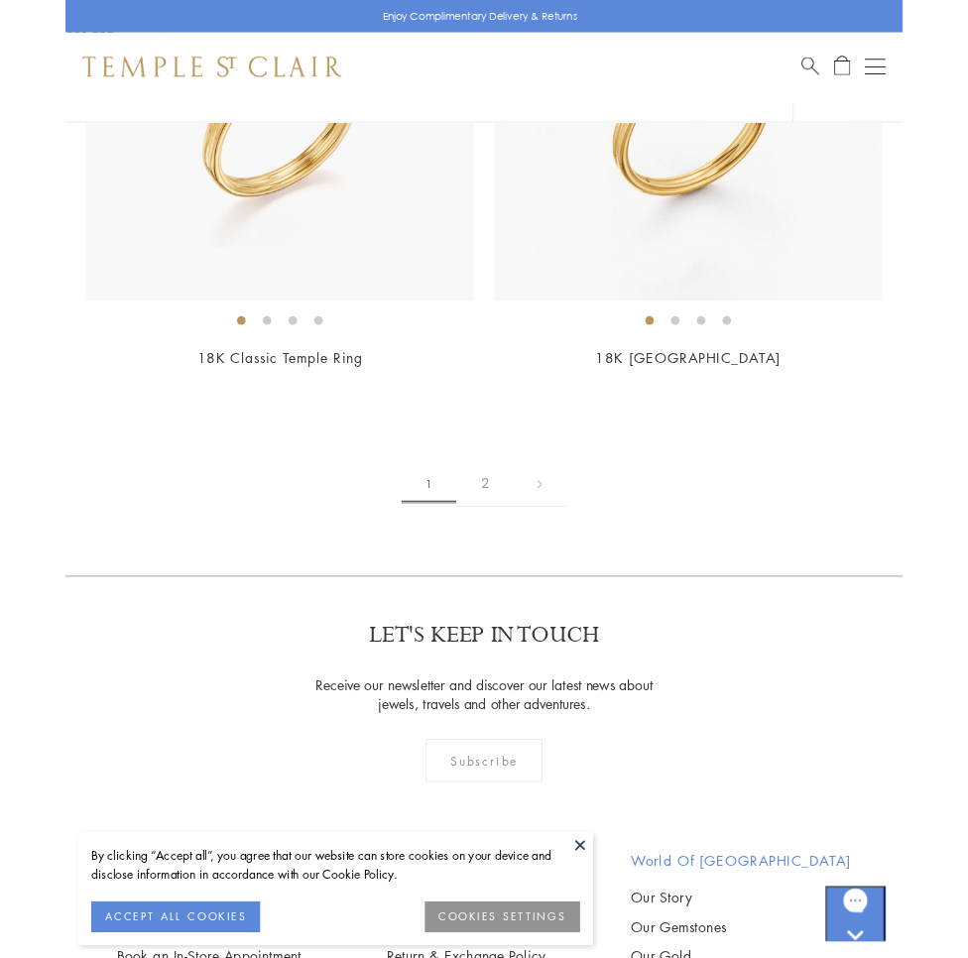
scroll to position [14406, 0]
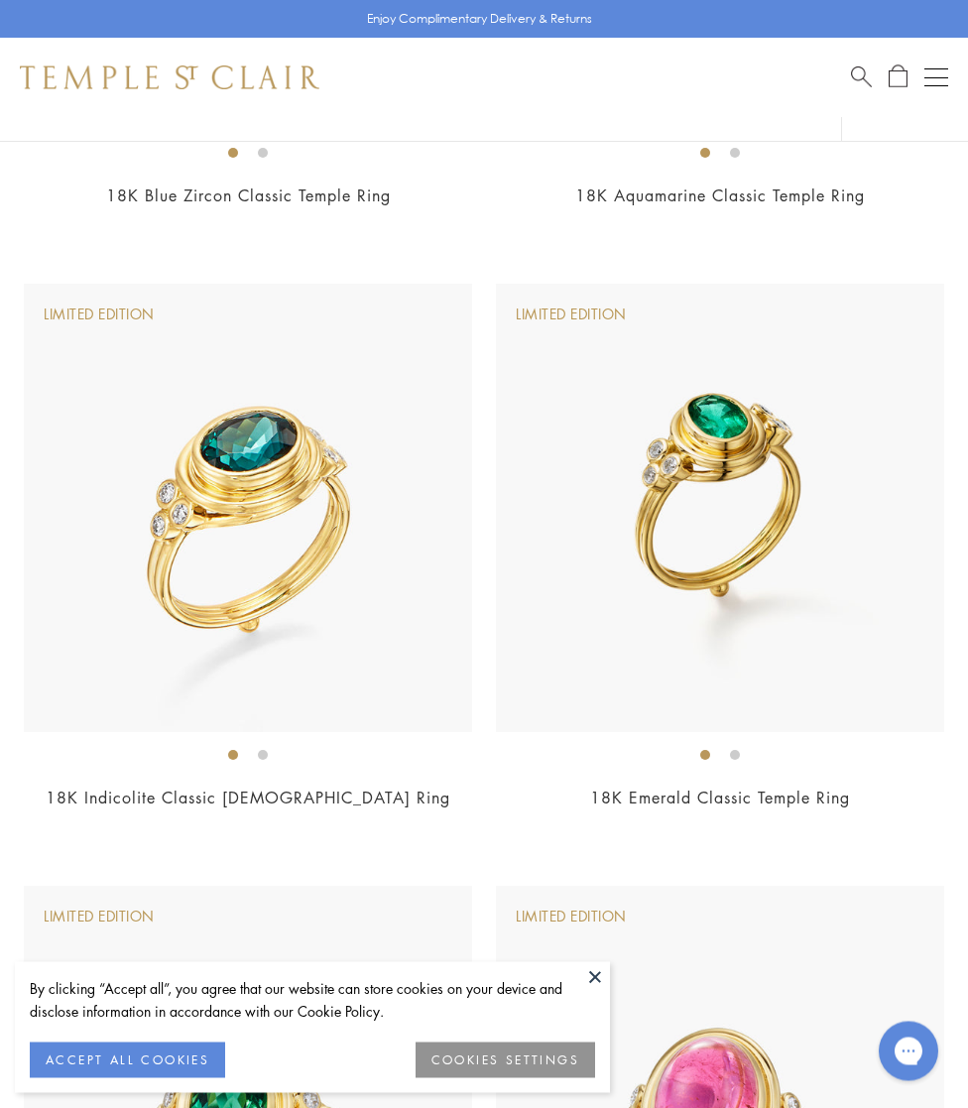
scroll to position [4296, 0]
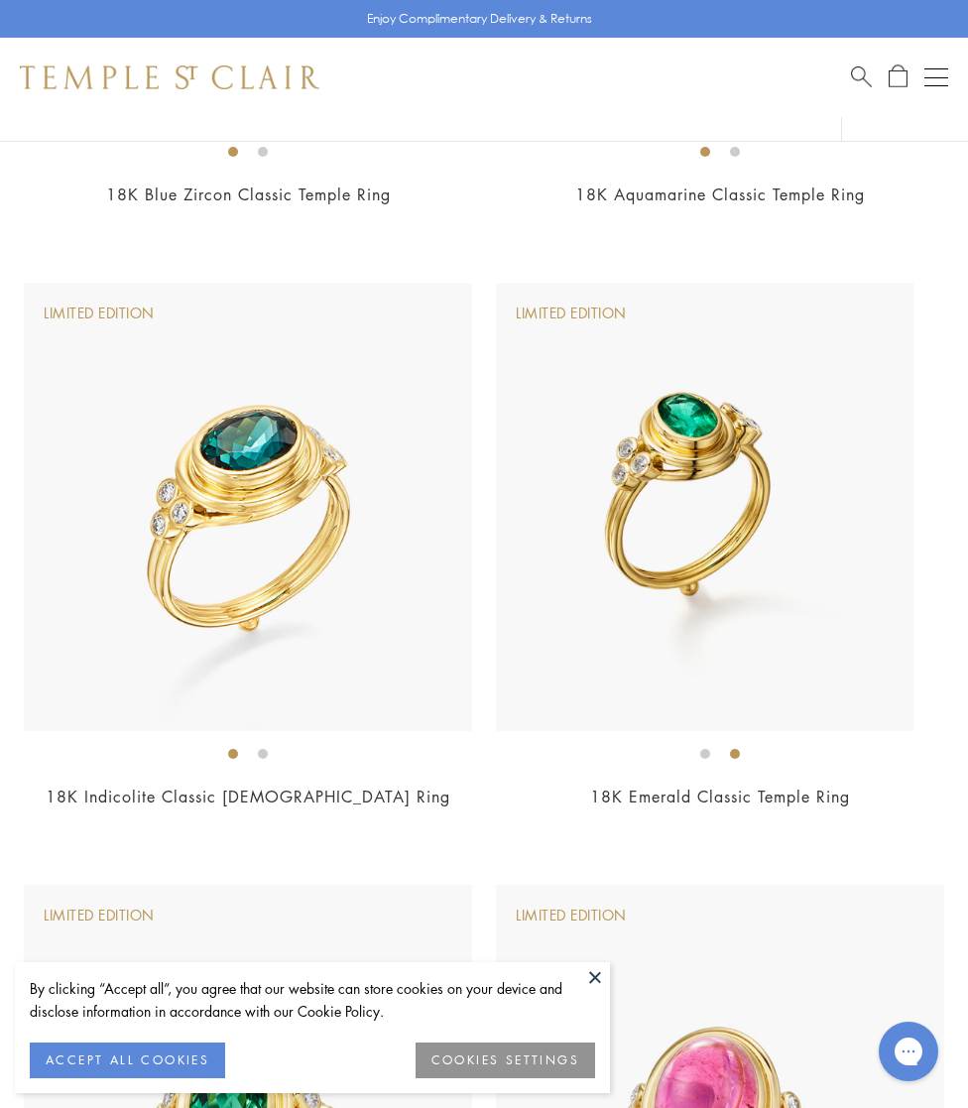
click at [734, 749] on li at bounding box center [735, 754] width 10 height 10
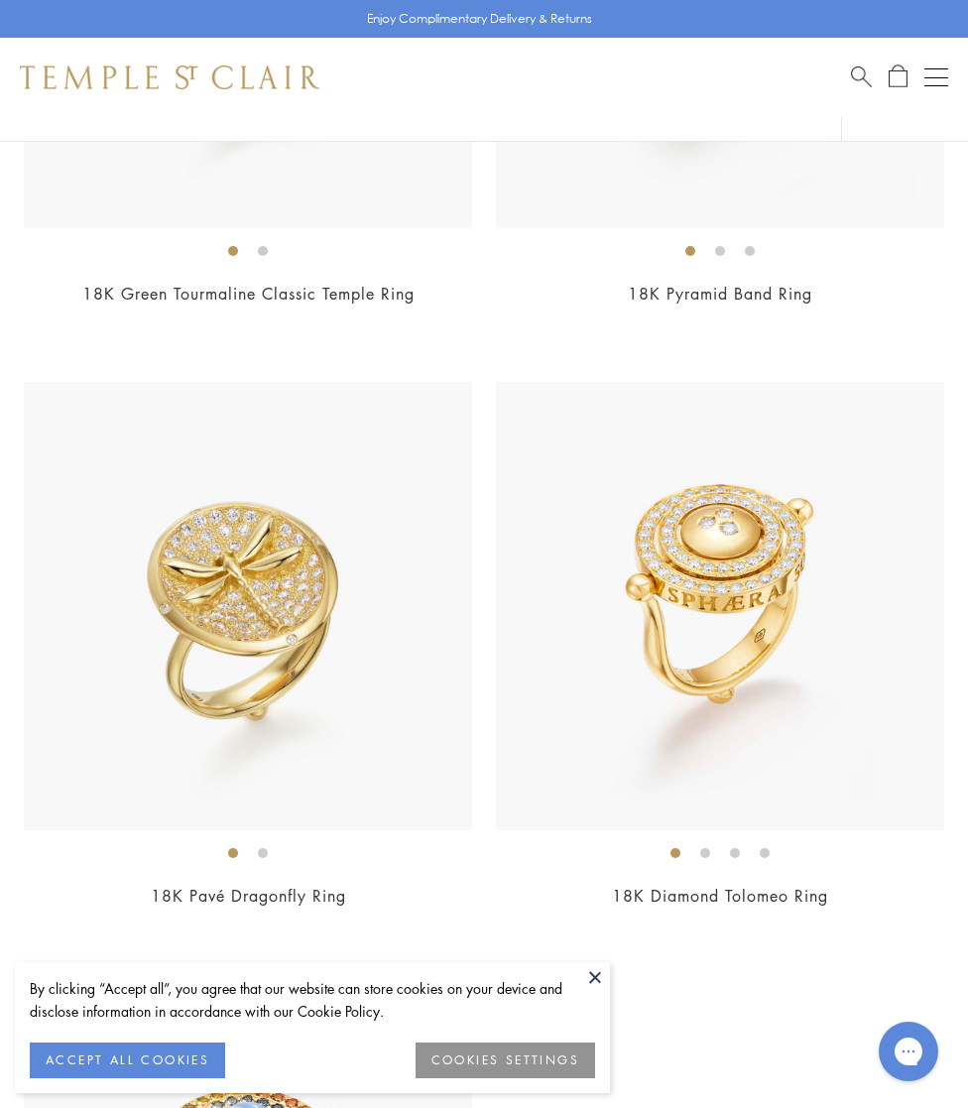
scroll to position [6003, 0]
